Goal: Find specific page/section

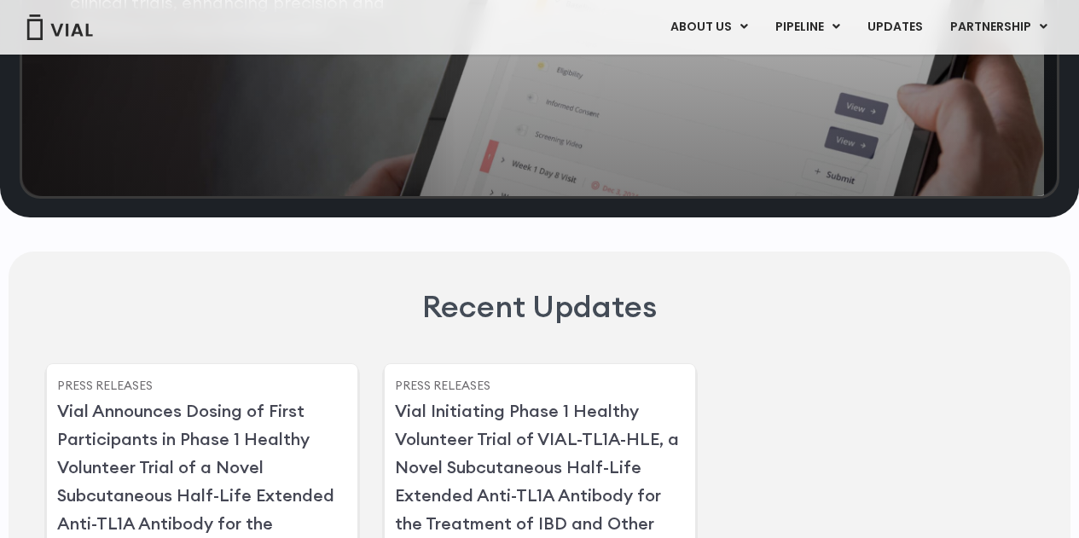
scroll to position [4072, 0]
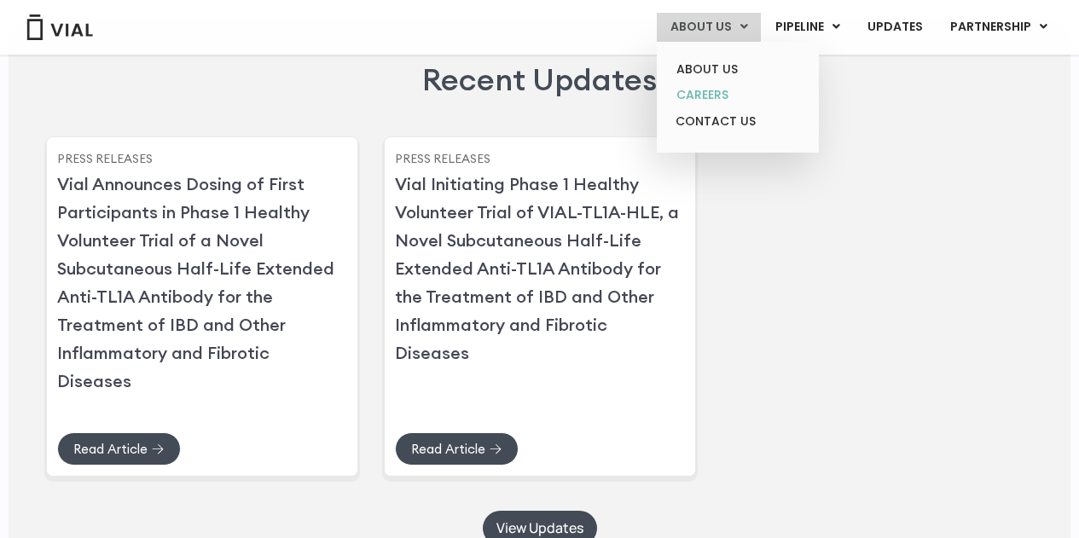
click at [724, 98] on link "CAREERS" at bounding box center [737, 95] width 149 height 26
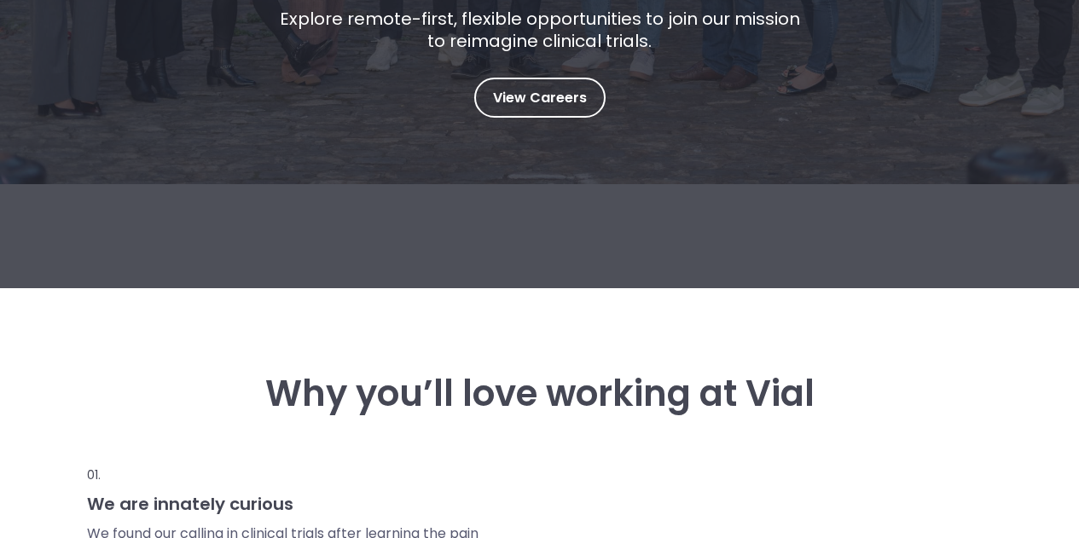
scroll to position [417, 0]
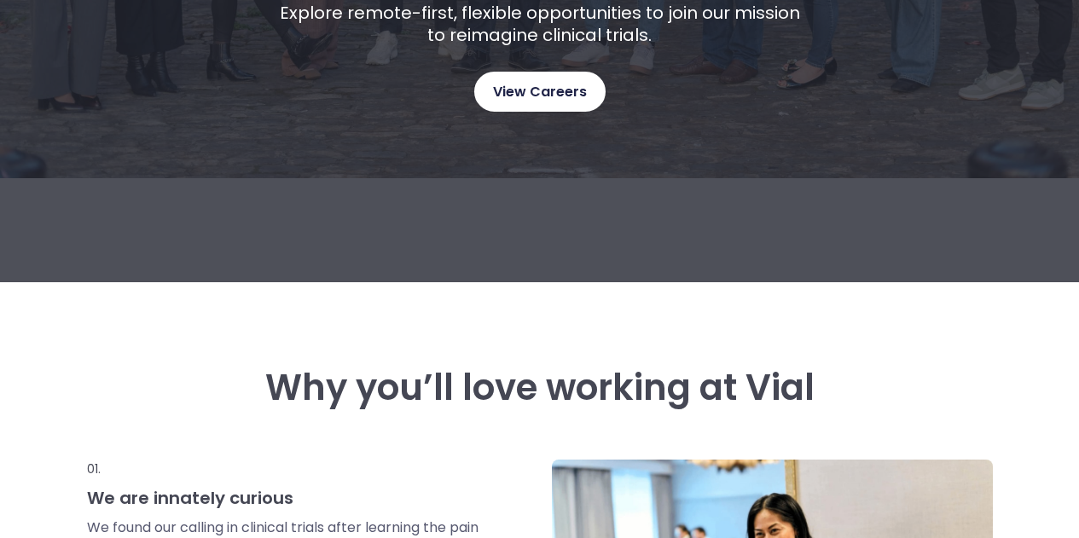
click at [535, 77] on link "View Careers" at bounding box center [539, 92] width 131 height 40
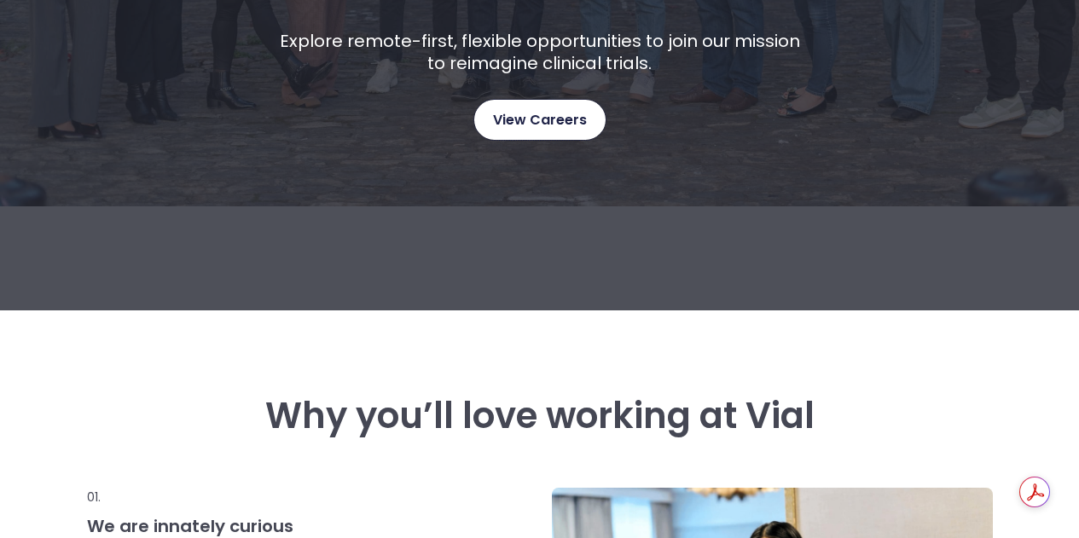
scroll to position [0, 0]
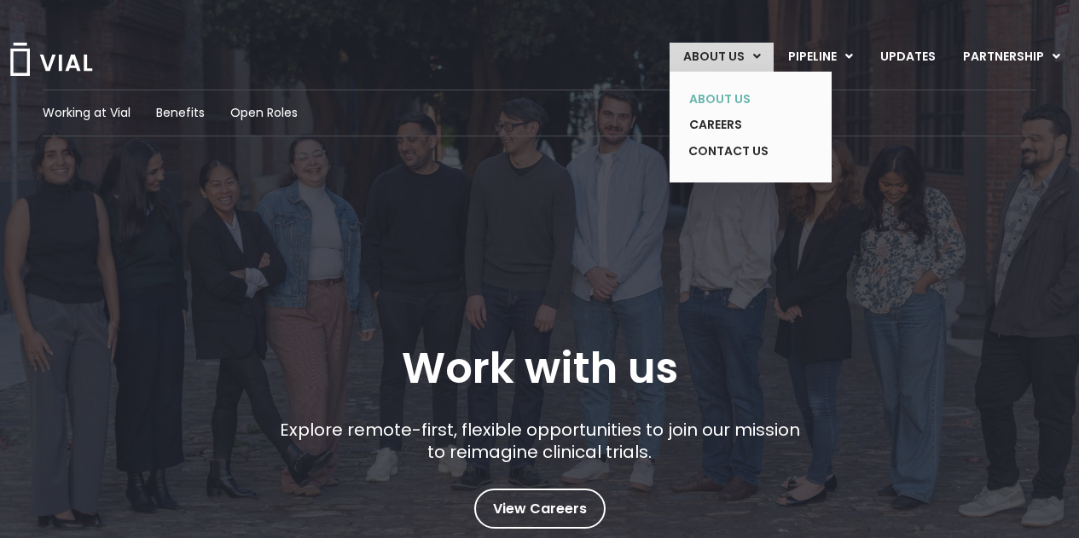
click at [733, 96] on link "ABOUT US" at bounding box center [738, 99] width 125 height 26
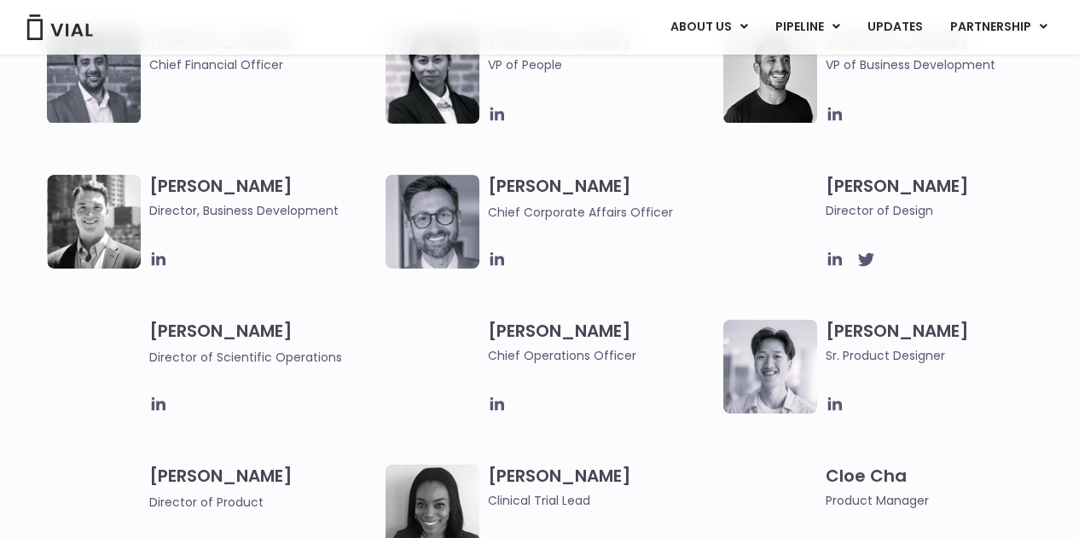
scroll to position [2996, 0]
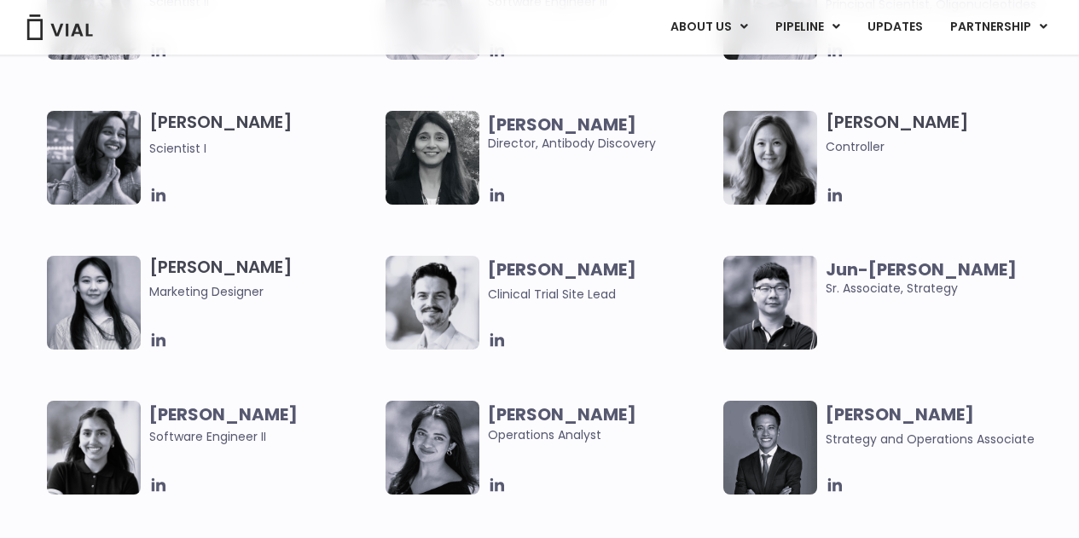
click at [340, 467] on div "Tanvi Saini Software Engineer II" at bounding box center [267, 448] width 236 height 94
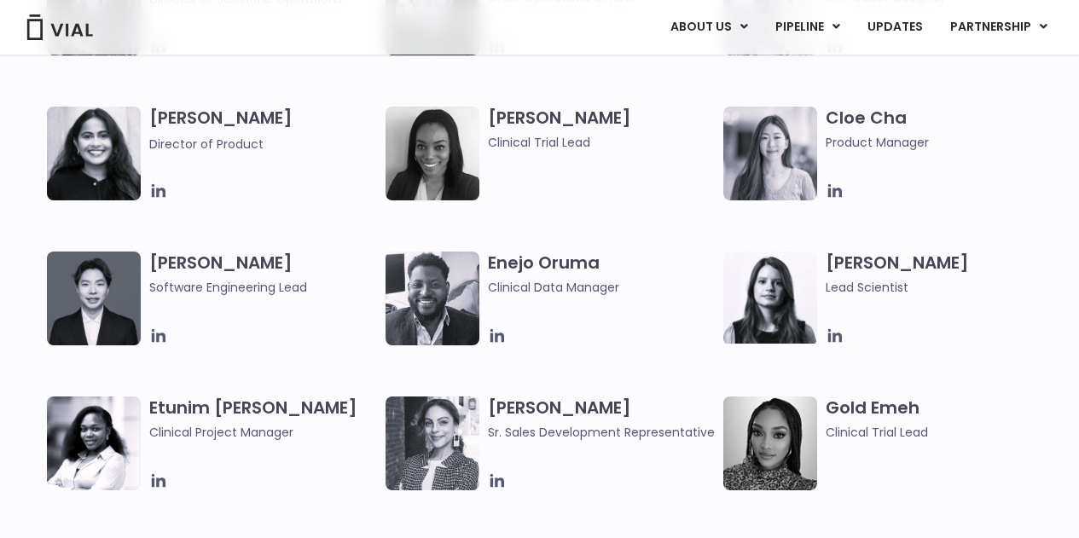
scroll to position [1228, 0]
